Goal: Navigation & Orientation: Find specific page/section

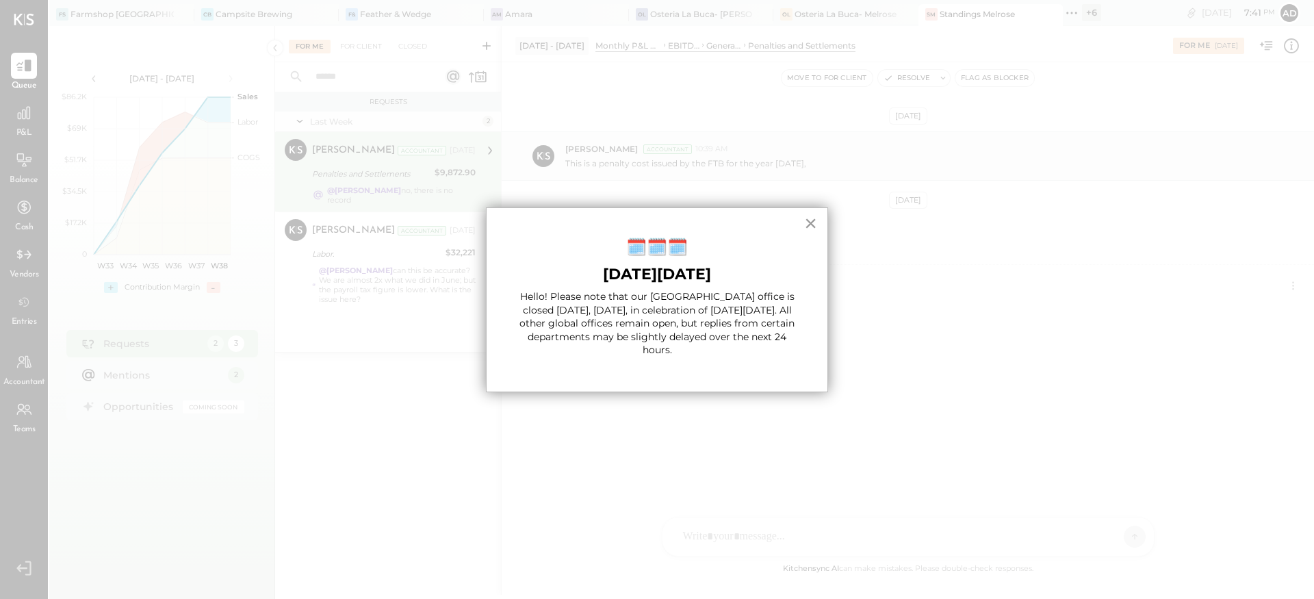
click at [813, 224] on button "×" at bounding box center [810, 223] width 13 height 22
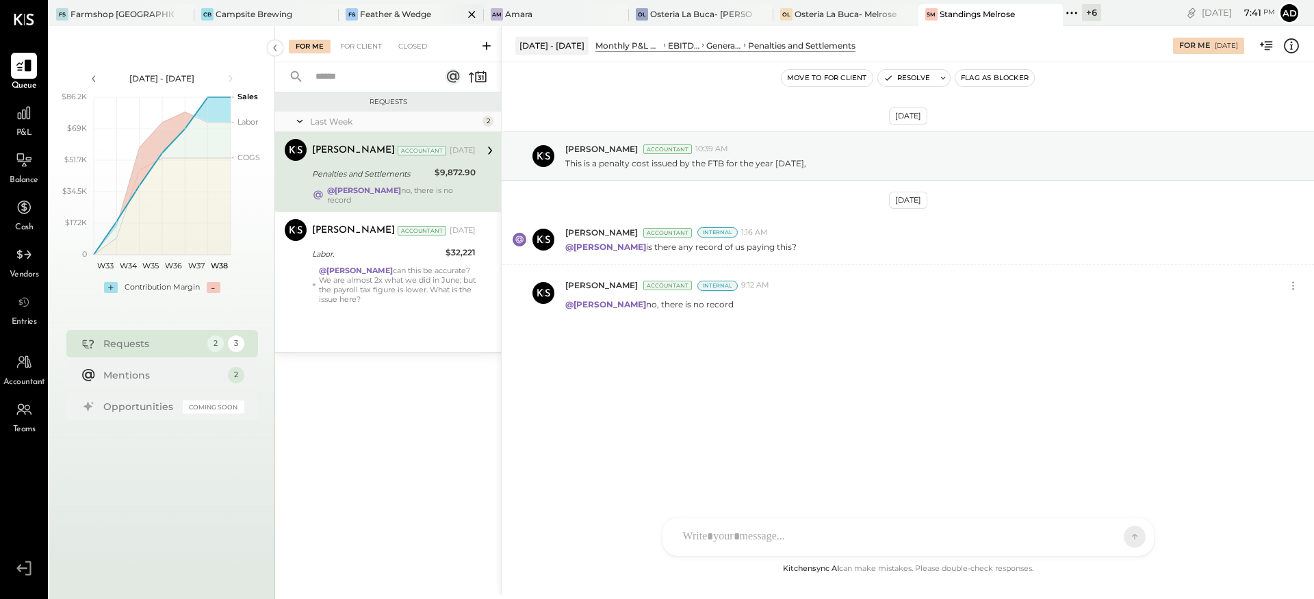
click at [389, 11] on div "Feather & Wedge" at bounding box center [395, 14] width 71 height 12
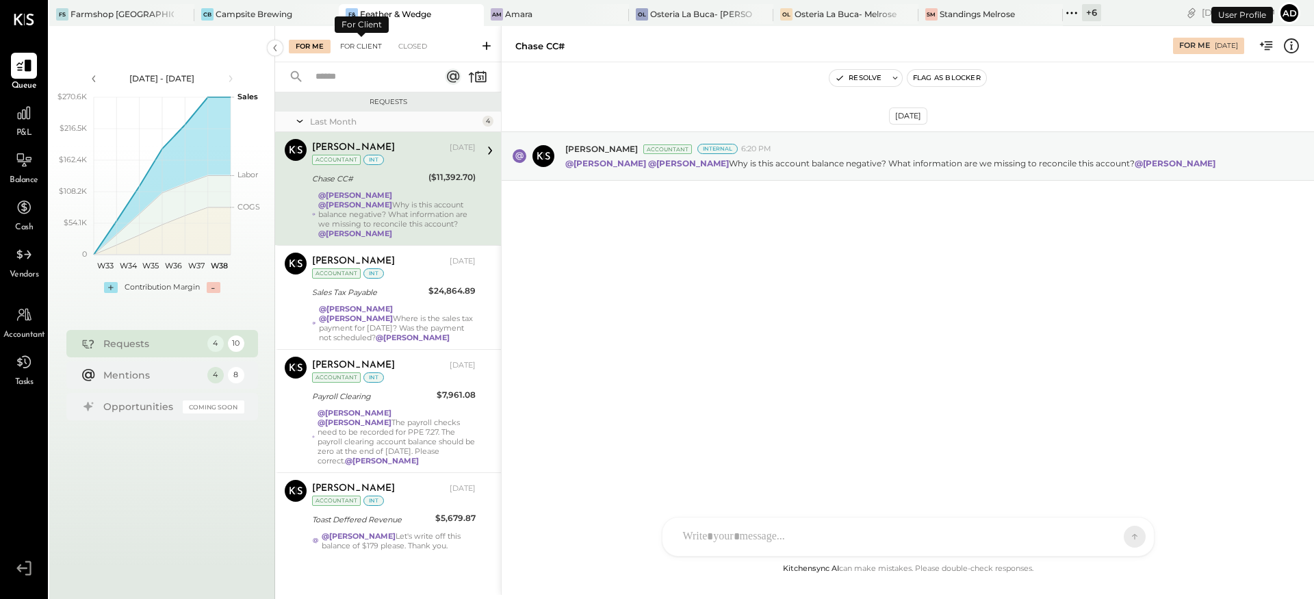
click at [348, 50] on div "For Client" at bounding box center [360, 47] width 55 height 14
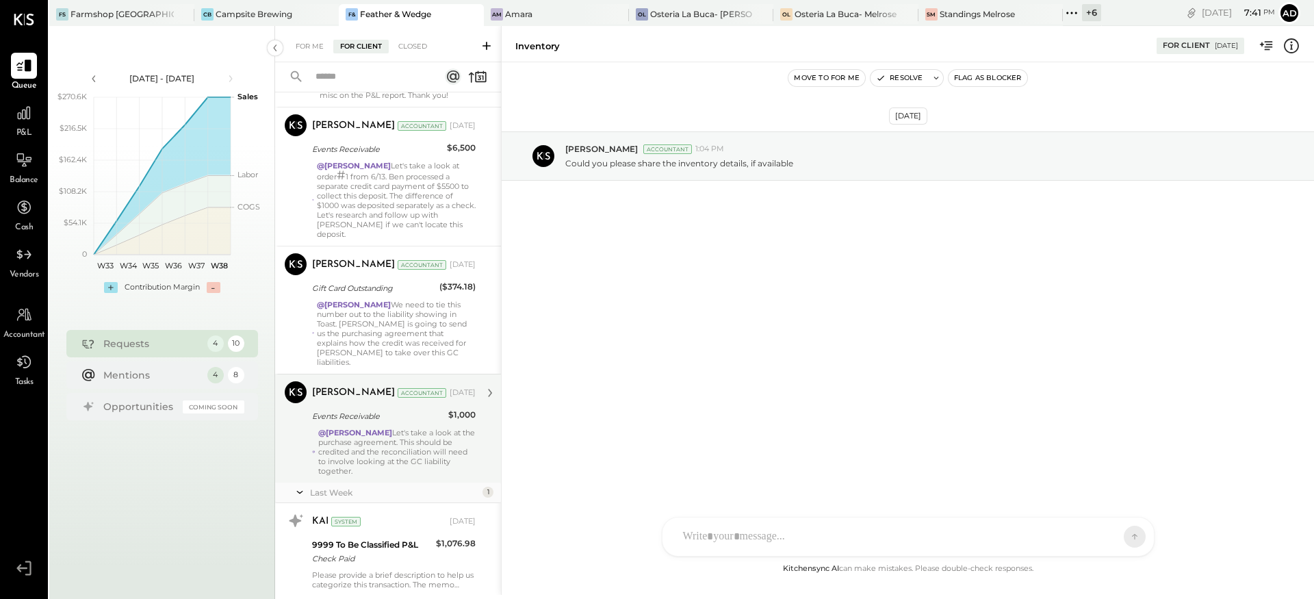
scroll to position [616, 0]
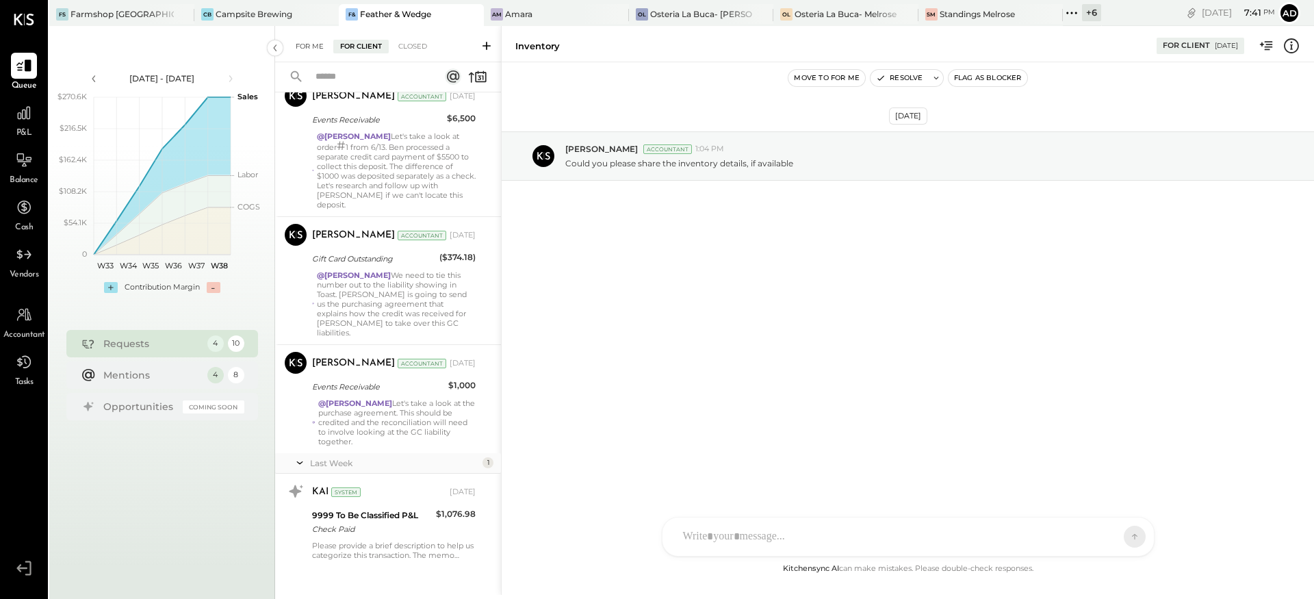
click at [316, 44] on div "For Me" at bounding box center [310, 47] width 42 height 14
